Goal: Register for event/course

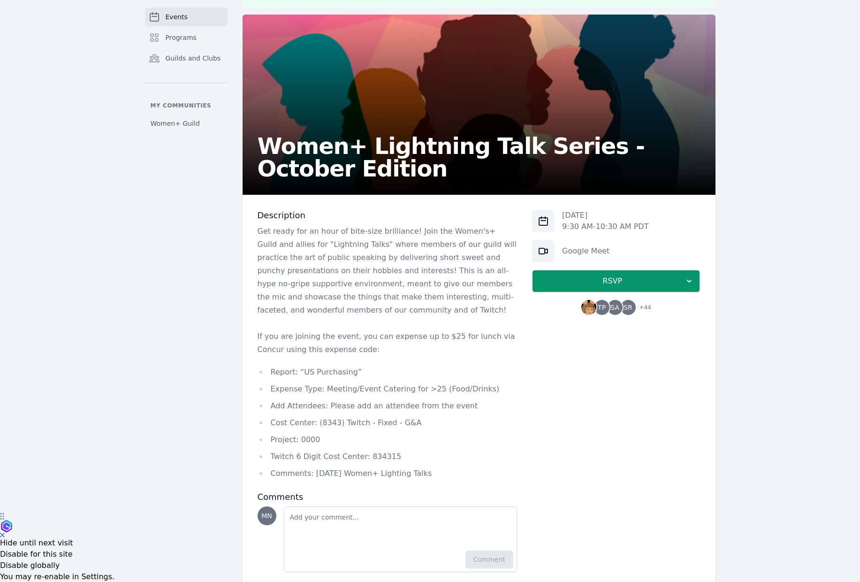
scroll to position [93, 0]
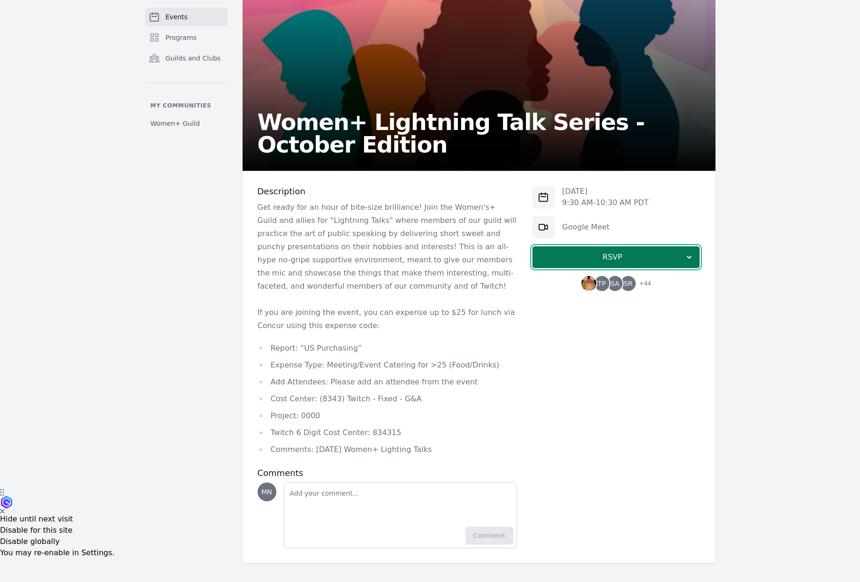
click at [676, 260] on span "RSVP" at bounding box center [612, 257] width 145 height 11
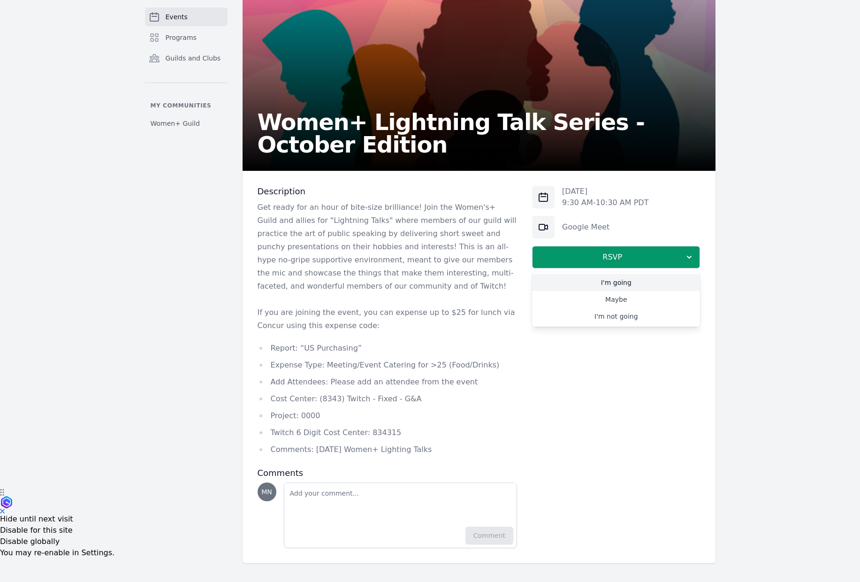
click at [667, 281] on link "I'm going" at bounding box center [616, 282] width 168 height 17
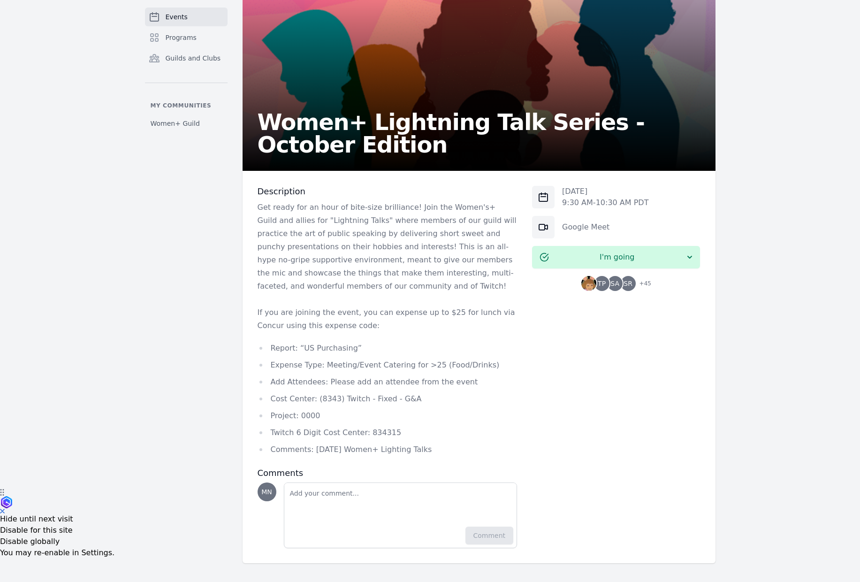
drag, startPoint x: 325, startPoint y: 365, endPoint x: 482, endPoint y: 363, distance: 157.2
click at [482, 363] on li "Expense Type: Meeting/Event Catering for >25 (Food/Drinks)" at bounding box center [388, 365] width 260 height 13
copy li "Meeting/Event Catering for >25 (Food/Drinks)"
click at [320, 400] on li "Cost Center: (8343) Twitch - Fixed - G&A" at bounding box center [388, 398] width 260 height 13
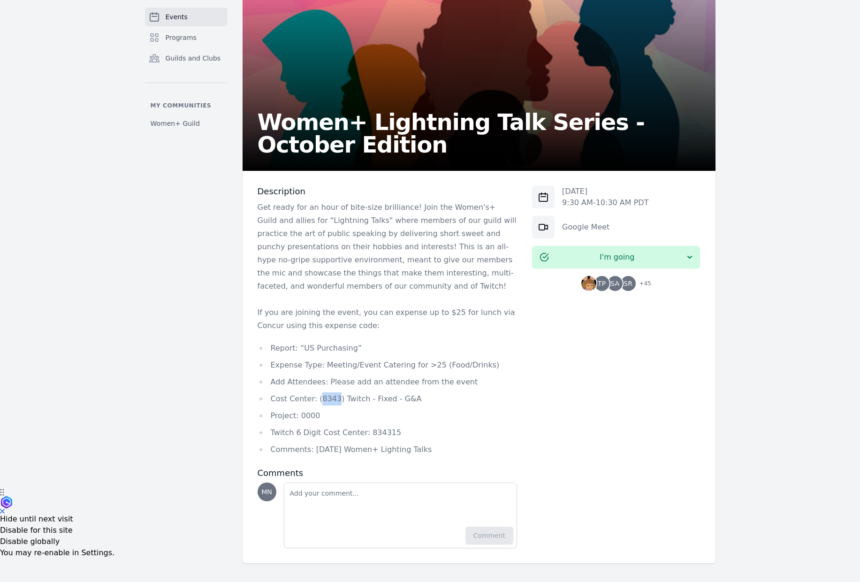
copy li "8343"
click at [386, 433] on li "Twitch 6 Digit Cost Center: 834315" at bounding box center [388, 432] width 260 height 13
copy li "834315"
